Goal: Share content: Share content

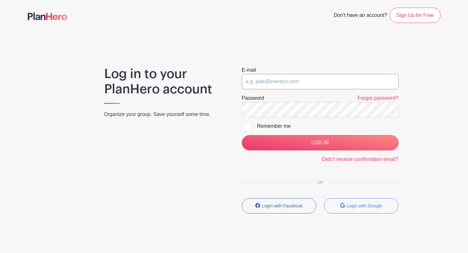
type input "hello@mountainshadows.org"
click at [320, 143] on input "LOG IN" at bounding box center [320, 142] width 157 height 15
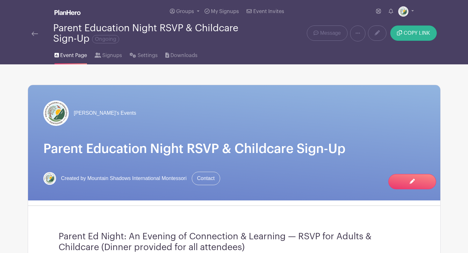
click at [418, 33] on span "COPY LINK" at bounding box center [417, 33] width 26 height 5
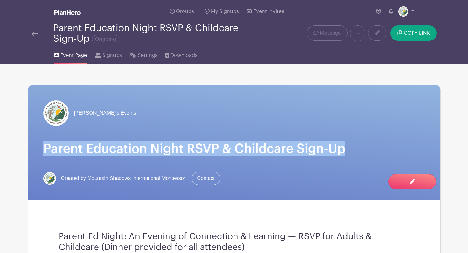
drag, startPoint x: 350, startPoint y: 149, endPoint x: 46, endPoint y: 146, distance: 303.9
click at [46, 146] on h1 "Parent Education Night RSVP & Childcare Sign-Up" at bounding box center [234, 148] width 382 height 15
copy h1 "Parent Education Night RSVP & Childcare Sign-Up"
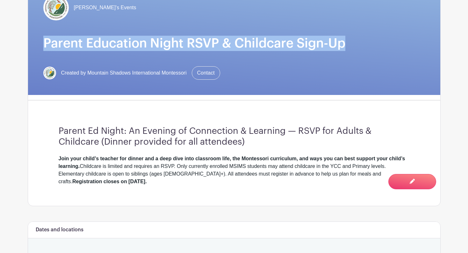
scroll to position [143, 0]
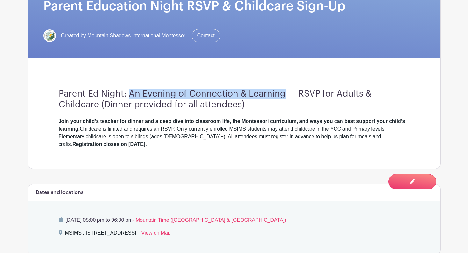
drag, startPoint x: 284, startPoint y: 94, endPoint x: 131, endPoint y: 95, distance: 152.3
click at [131, 95] on h3 "Parent Ed Night: An Evening of Connection & Learning — RSVP for Adults & Childc…" at bounding box center [234, 99] width 351 height 21
copy h3 "An Evening of Connection & Learning"
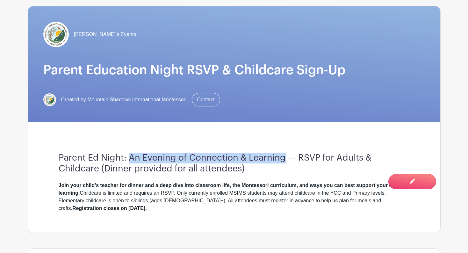
scroll to position [116, 0]
